Goal: Find specific page/section: Find specific page/section

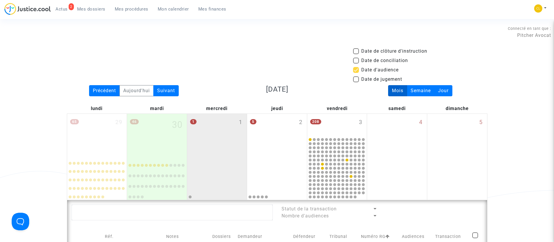
click at [90, 7] on span "Mes dossiers" at bounding box center [91, 8] width 28 height 5
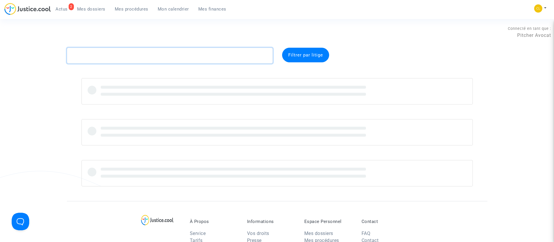
click at [123, 54] on textarea at bounding box center [170, 56] width 206 height 16
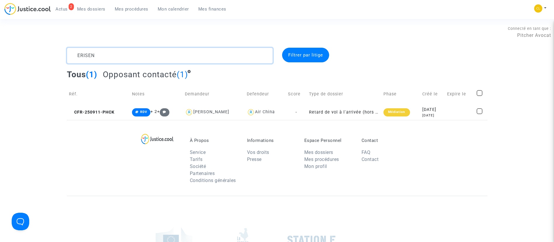
click at [152, 53] on textarea at bounding box center [170, 56] width 206 height 16
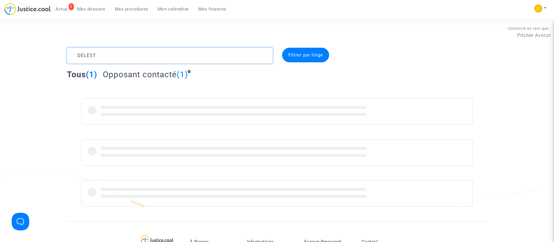
type textarea "DELEST"
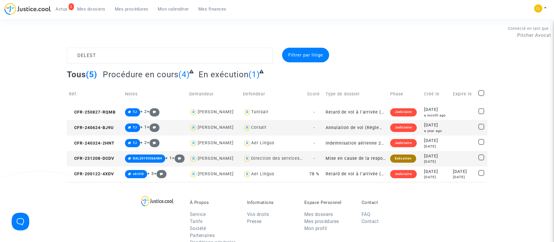
click at [440, 129] on div "a year ago" at bounding box center [436, 130] width 25 height 5
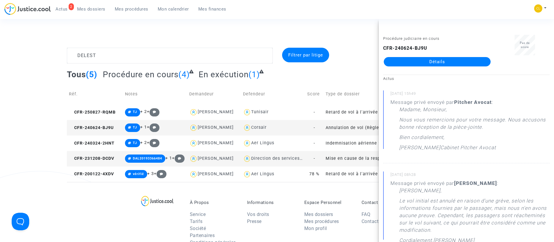
click at [436, 57] on link "Détails" at bounding box center [437, 61] width 107 height 9
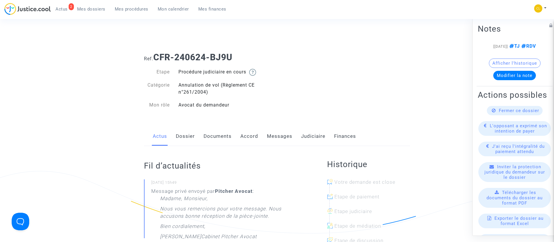
click at [269, 142] on link "Messages" at bounding box center [279, 136] width 25 height 19
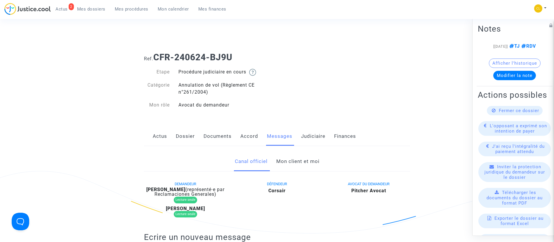
click at [304, 136] on link "Judiciaire" at bounding box center [313, 136] width 24 height 19
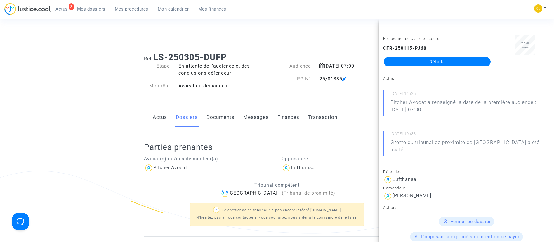
drag, startPoint x: 91, startPoint y: 9, endPoint x: 106, endPoint y: 29, distance: 24.7
click at [91, 9] on span "Mes dossiers" at bounding box center [91, 8] width 28 height 5
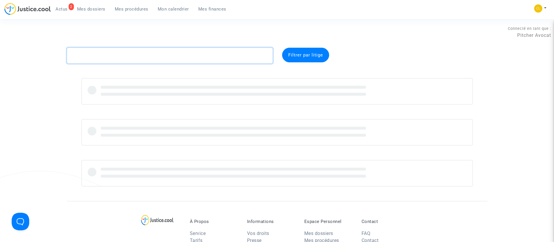
click at [117, 54] on textarea at bounding box center [170, 56] width 206 height 16
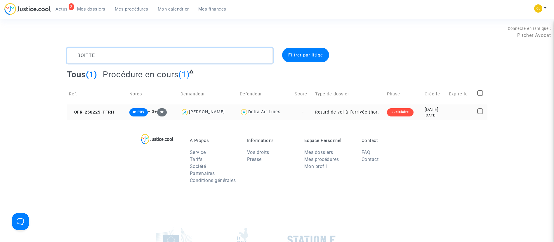
type textarea "BOITTE"
click at [447, 111] on td "2025-02-25 7 months ago" at bounding box center [435, 111] width 24 height 15
